Goal: Task Accomplishment & Management: Use online tool/utility

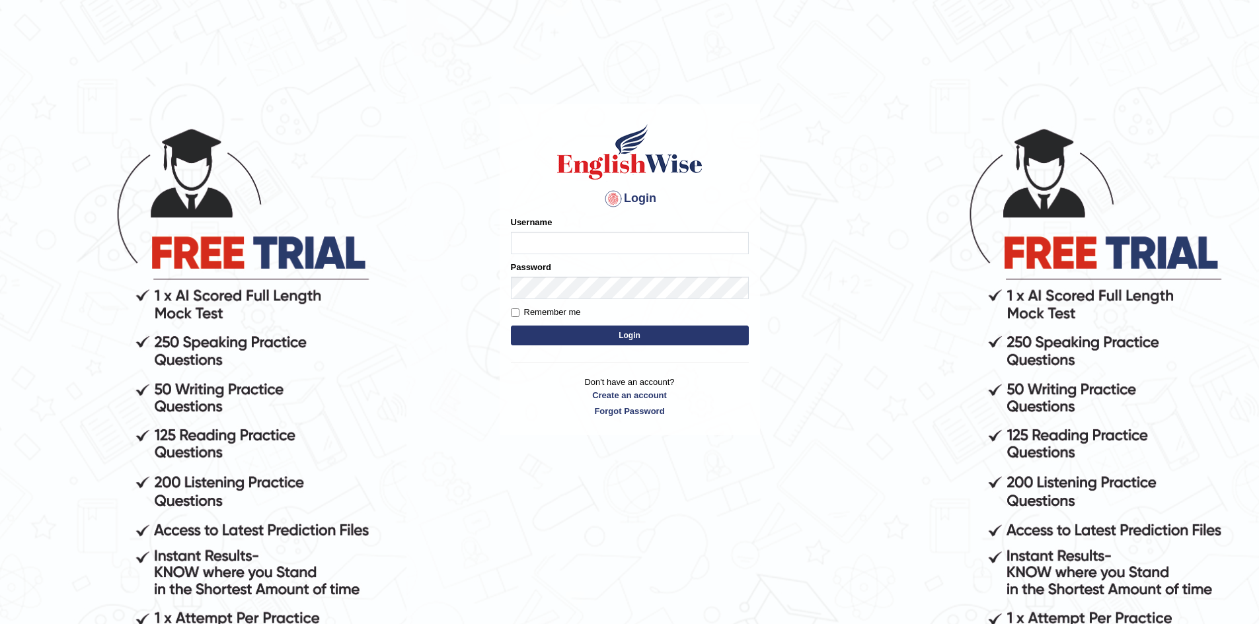
type input "Aliceenyonam"
click at [550, 332] on button "Login" at bounding box center [630, 336] width 238 height 20
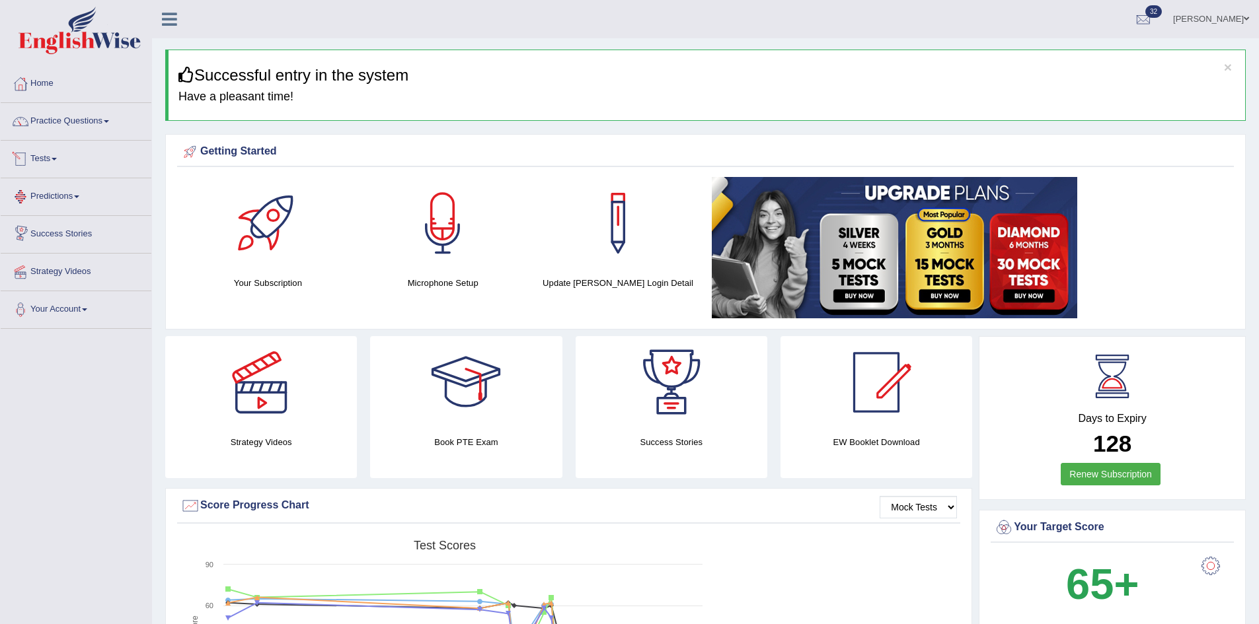
click at [40, 159] on link "Tests" at bounding box center [76, 157] width 151 height 33
click at [47, 159] on link "Tests" at bounding box center [74, 157] width 147 height 33
click at [48, 157] on link "Tests" at bounding box center [76, 157] width 151 height 33
click at [60, 211] on link "Take Mock Test" at bounding box center [86, 214] width 124 height 24
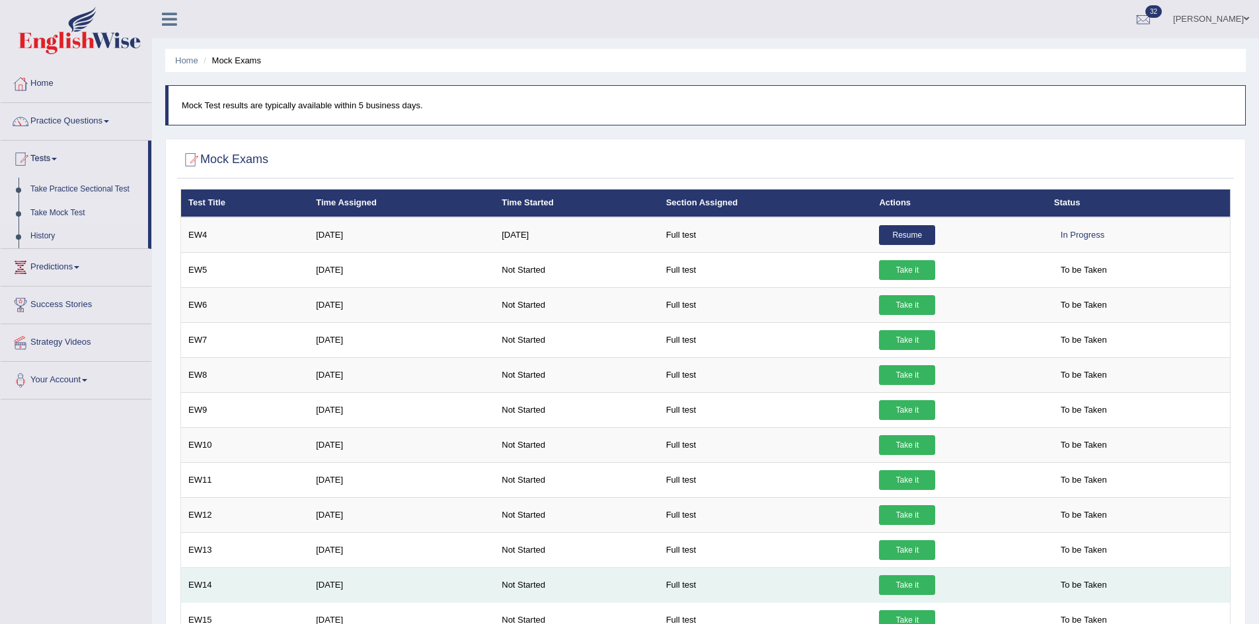
click at [1152, 576] on td "To be Taken" at bounding box center [1139, 585] width 184 height 35
click at [1154, 578] on td "To be Taken" at bounding box center [1139, 585] width 184 height 35
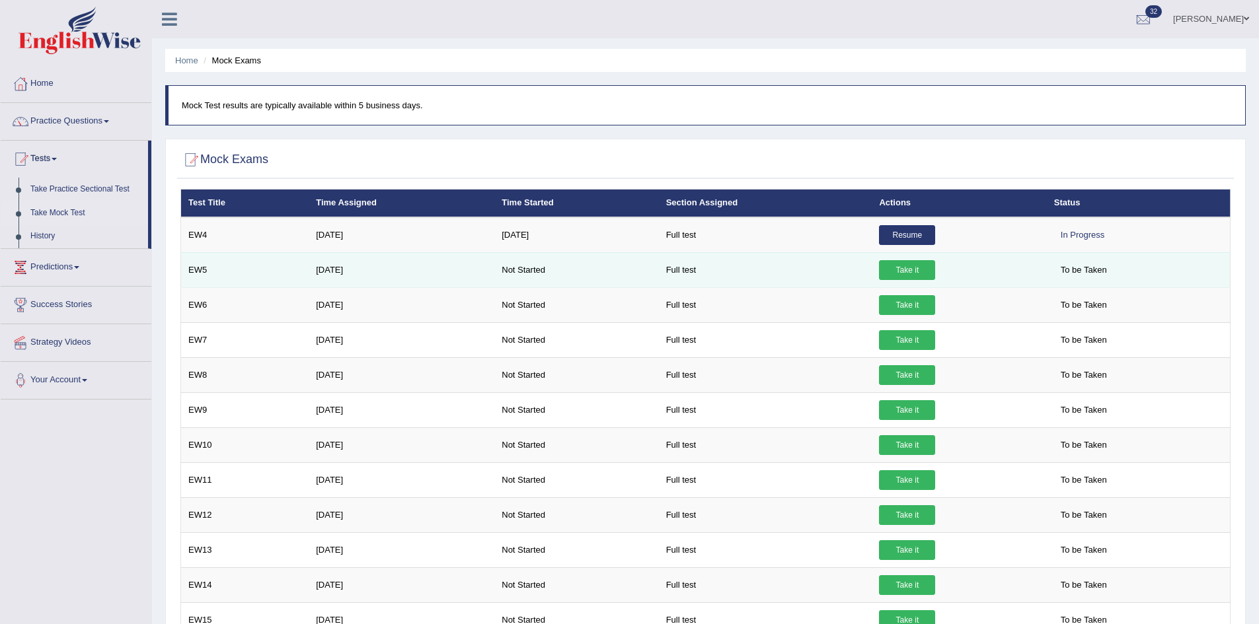
click at [910, 269] on link "Take it" at bounding box center [907, 270] width 56 height 20
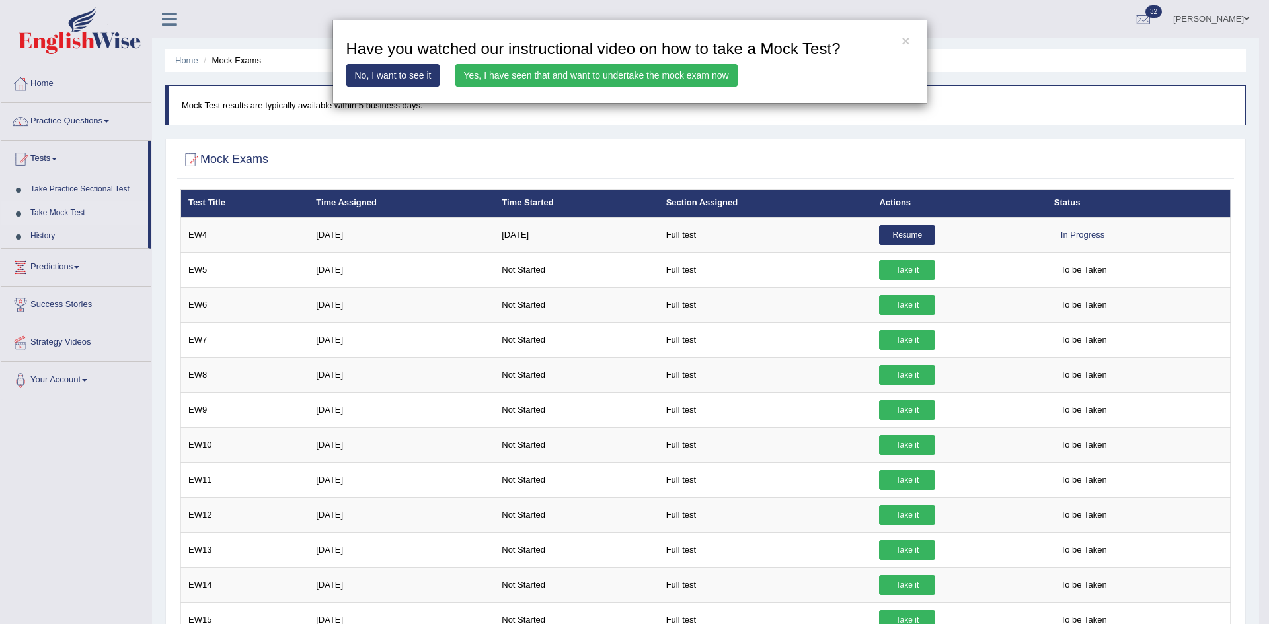
click at [647, 71] on link "Yes, I have seen that and want to undertake the mock exam now" at bounding box center [596, 75] width 282 height 22
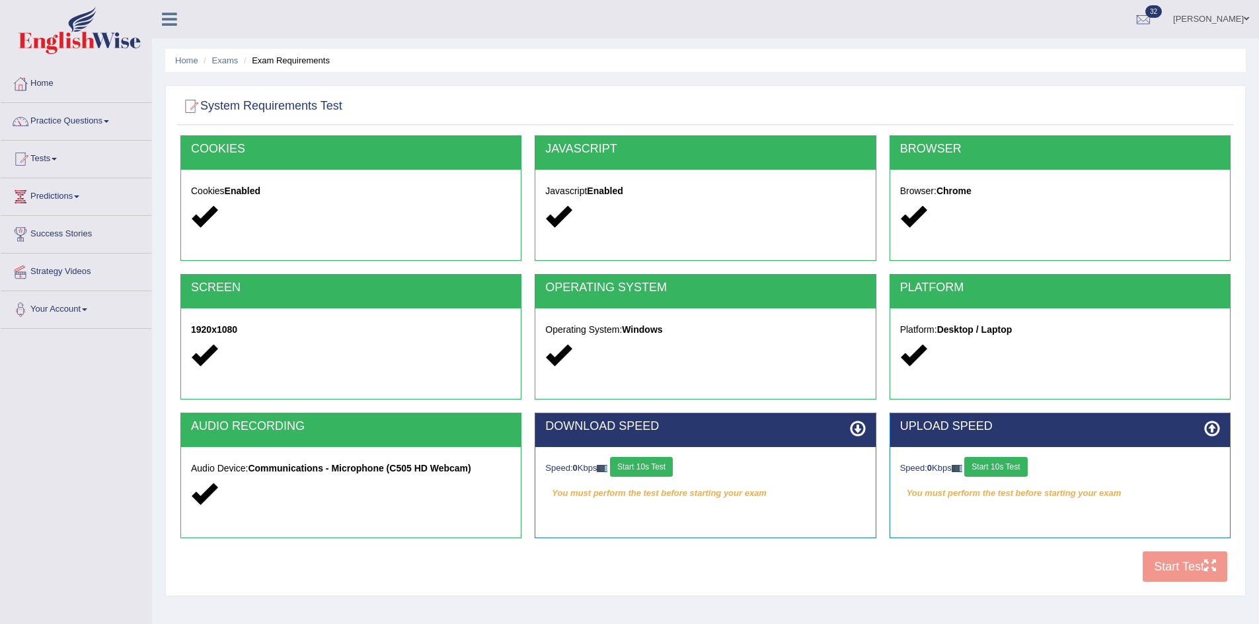
click at [1149, 568] on div "COOKIES Cookies Enabled JAVASCRIPT Javascript Enabled BROWSER Browser: Chrome S…" at bounding box center [705, 362] width 1056 height 454
click at [1177, 562] on div "COOKIES Cookies Enabled JAVASCRIPT Javascript Enabled BROWSER Browser: Chrome S…" at bounding box center [705, 362] width 1056 height 454
click at [646, 464] on button "Start 10s Test" at bounding box center [641, 467] width 63 height 20
click at [646, 464] on button "Start 10s Test" at bounding box center [655, 467] width 63 height 20
click at [1006, 462] on button "Start 10s Test" at bounding box center [995, 467] width 63 height 20
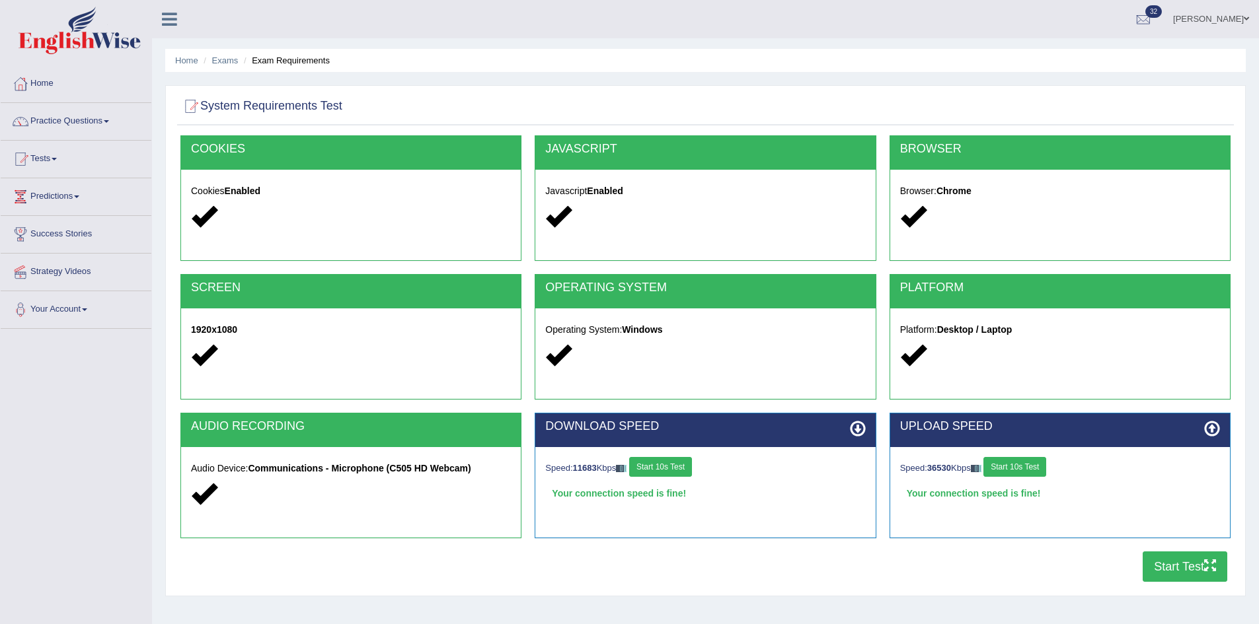
click at [1168, 562] on button "Start Test" at bounding box center [1184, 567] width 85 height 30
